Goal: Navigation & Orientation: Find specific page/section

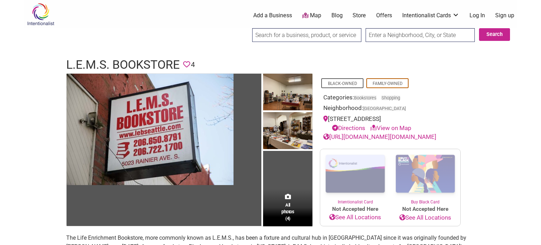
click at [520, 208] on body "× Menu 0 Add a Business Map Blog Store Offers Intentionalist Cards Buy Black Ca…" at bounding box center [270, 122] width 541 height 245
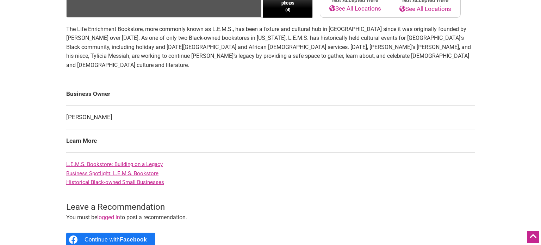
scroll to position [212, 0]
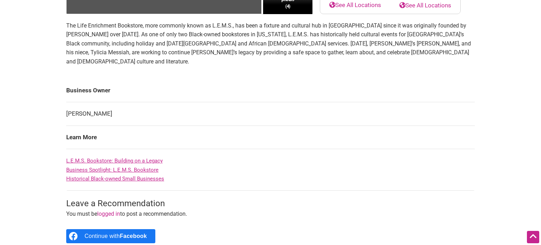
click at [103, 164] on link "L.E.M.S. Bookstore: Building on a Legacy" at bounding box center [114, 161] width 97 height 6
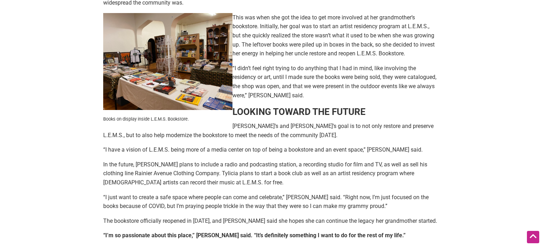
scroll to position [858, 0]
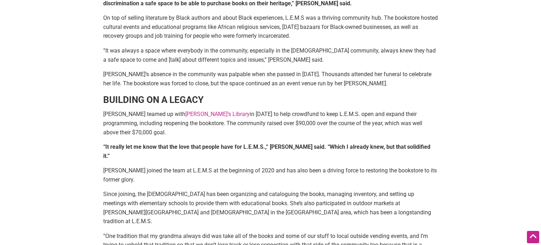
scroll to position [528, 0]
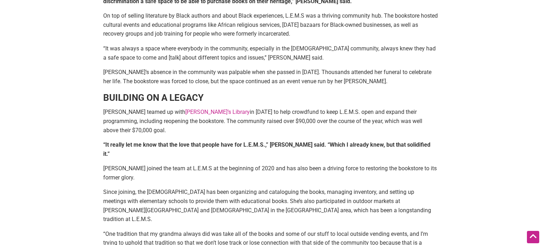
click at [195, 109] on link "[PERSON_NAME]’s Library" at bounding box center [217, 112] width 65 height 7
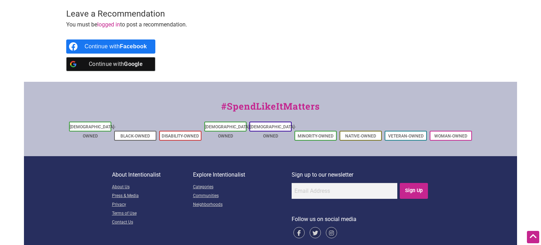
scroll to position [495, 0]
